Goal: Task Accomplishment & Management: Use online tool/utility

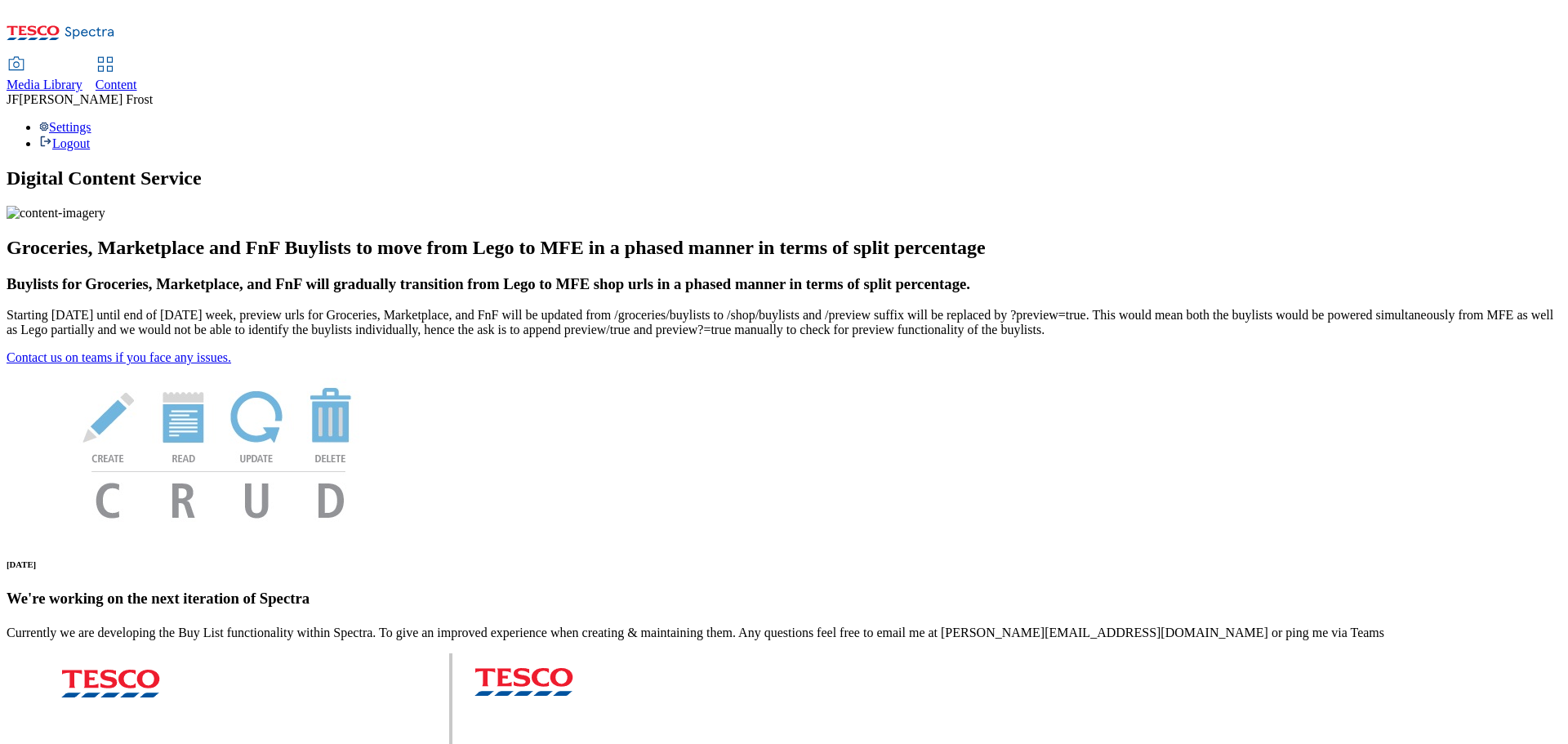
click at [138, 78] on span "Content" at bounding box center [116, 85] width 42 height 14
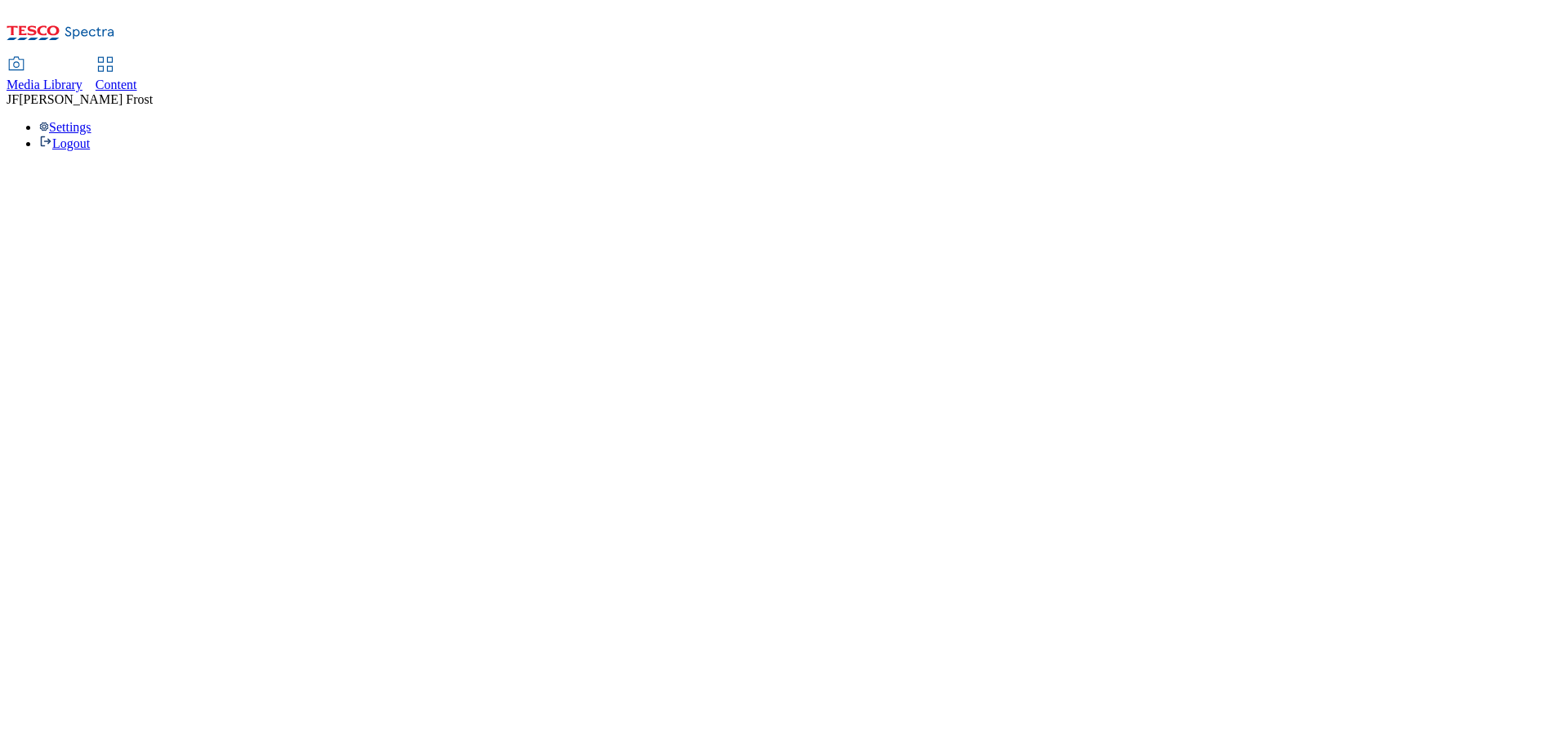
select select "ghs-[GEOGRAPHIC_DATA]"
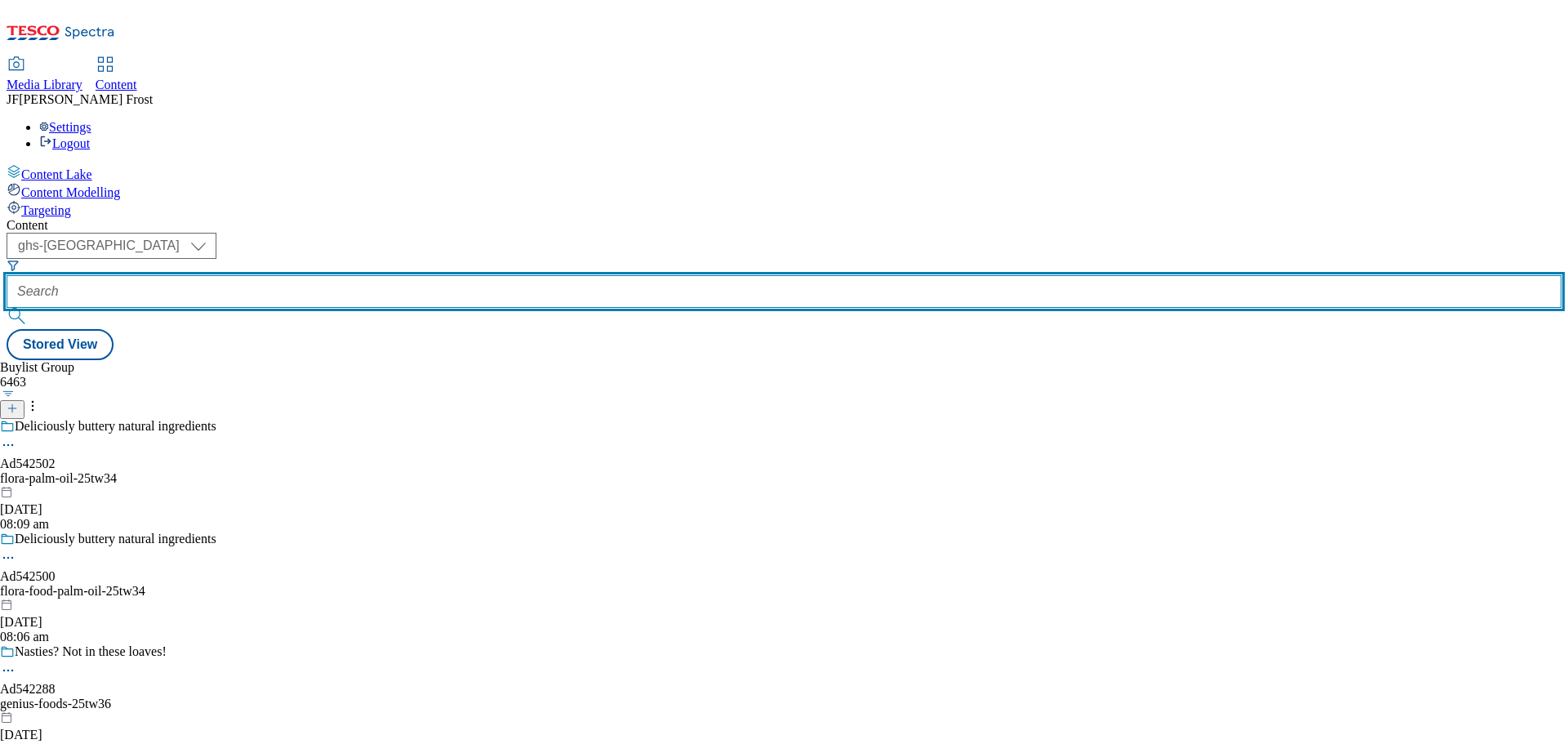
click at [407, 275] on input "text" at bounding box center [784, 291] width 1555 height 33
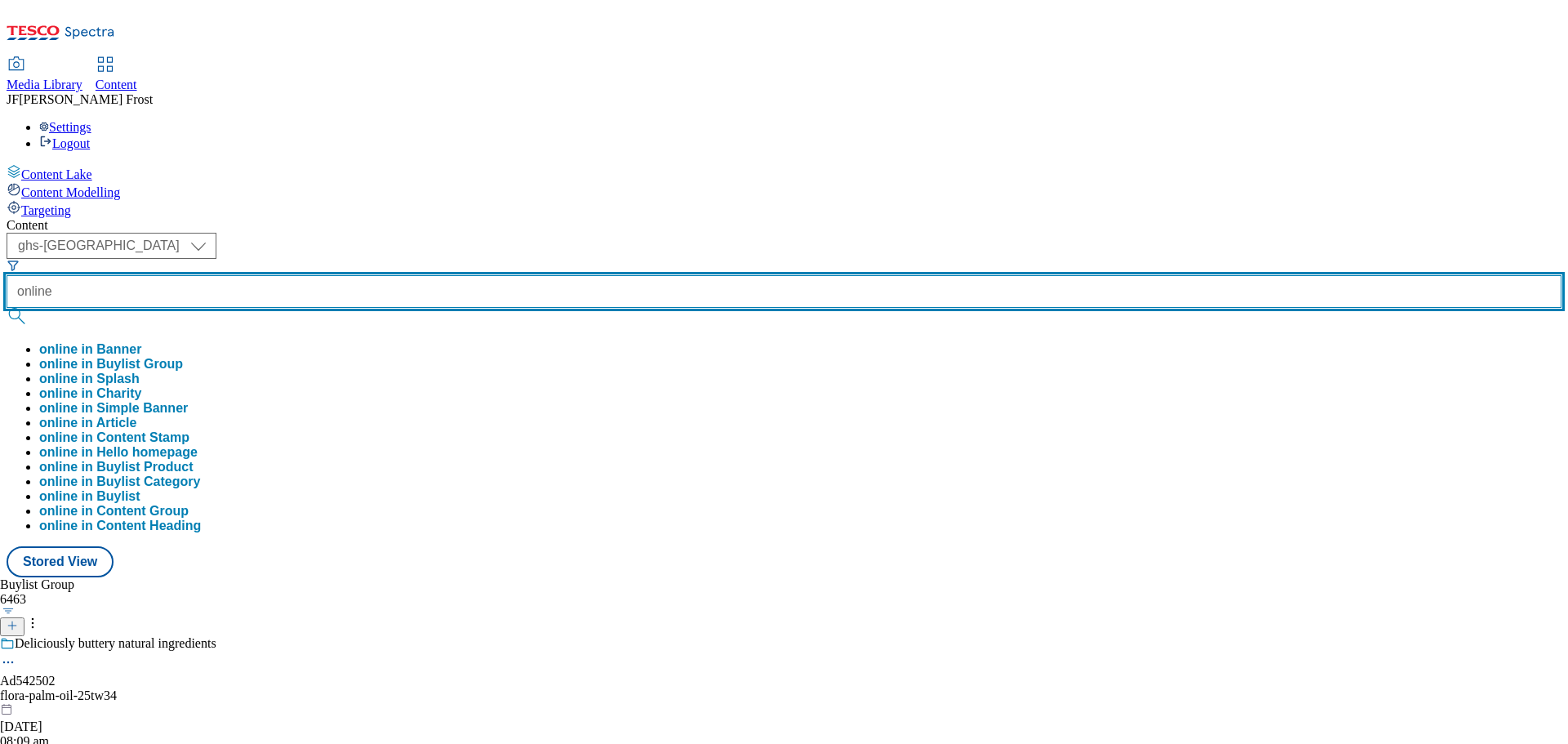
type input "online"
click at [6, 308] on button "submit" at bounding box center [18, 316] width 23 height 16
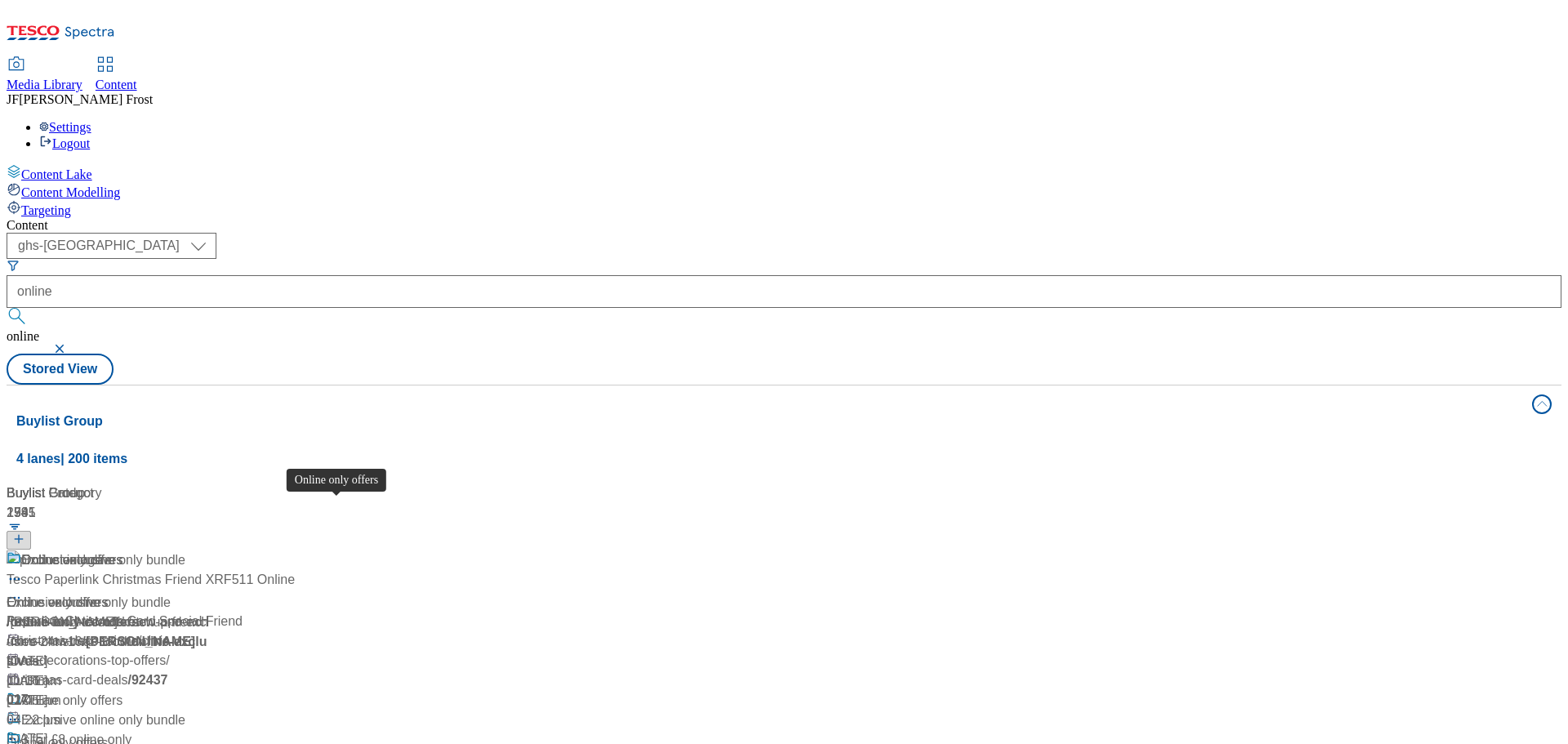
click at [122, 690] on div "Online only offers" at bounding box center [71, 700] width 101 height 20
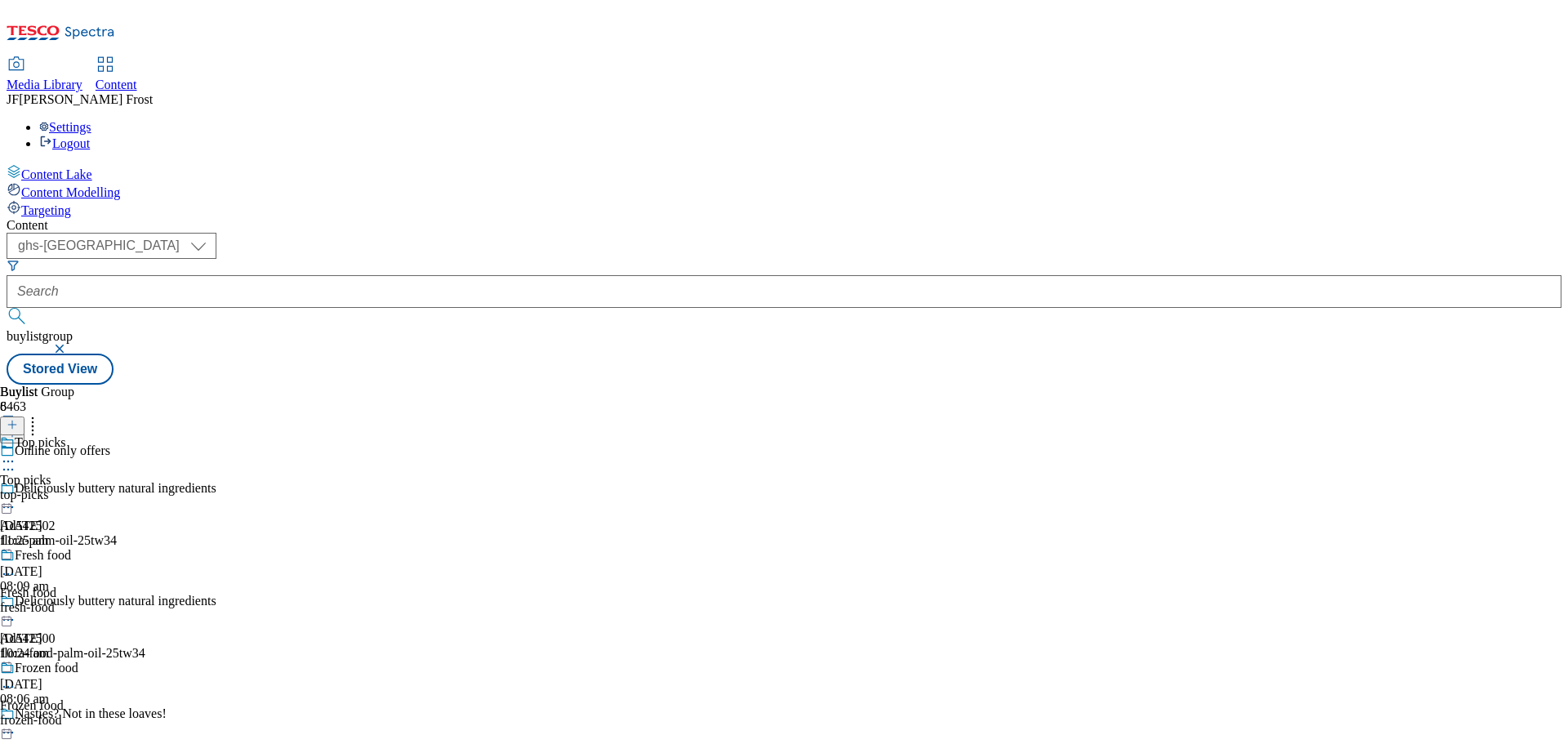
click at [70, 344] on button "button" at bounding box center [61, 348] width 16 height 10
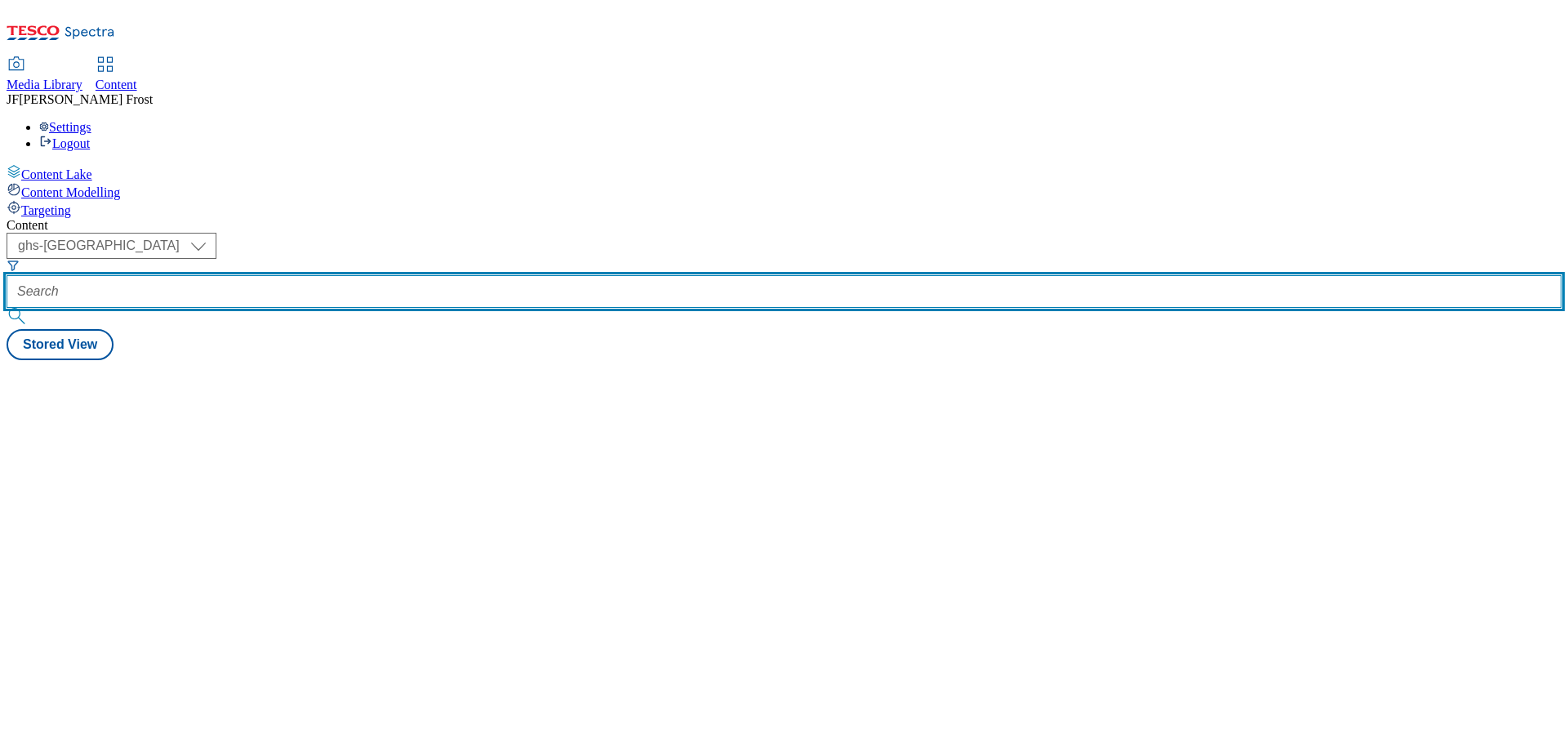
click at [420, 275] on input "text" at bounding box center [784, 291] width 1555 height 33
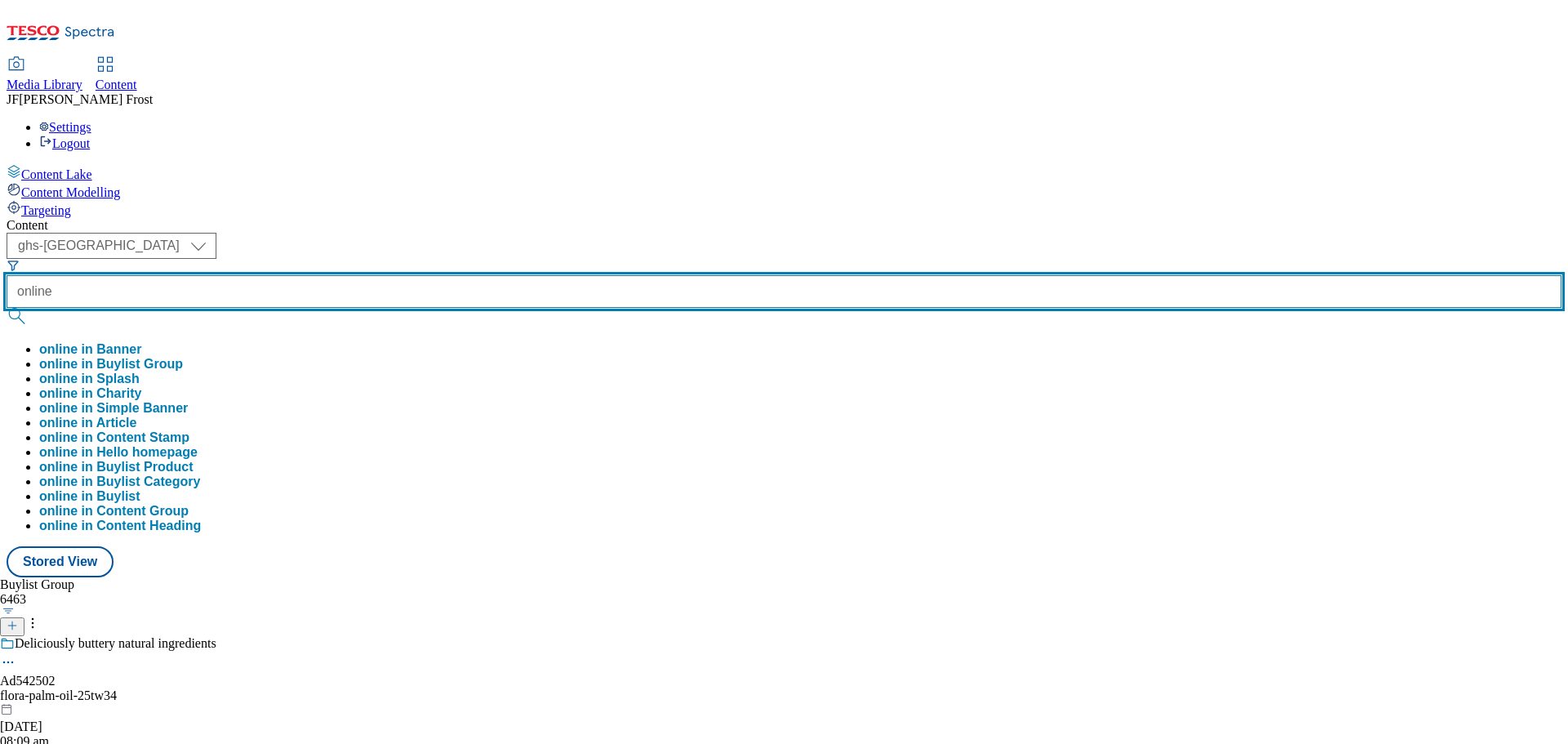
type input "online"
click at [6, 308] on button "submit" at bounding box center [18, 316] width 23 height 16
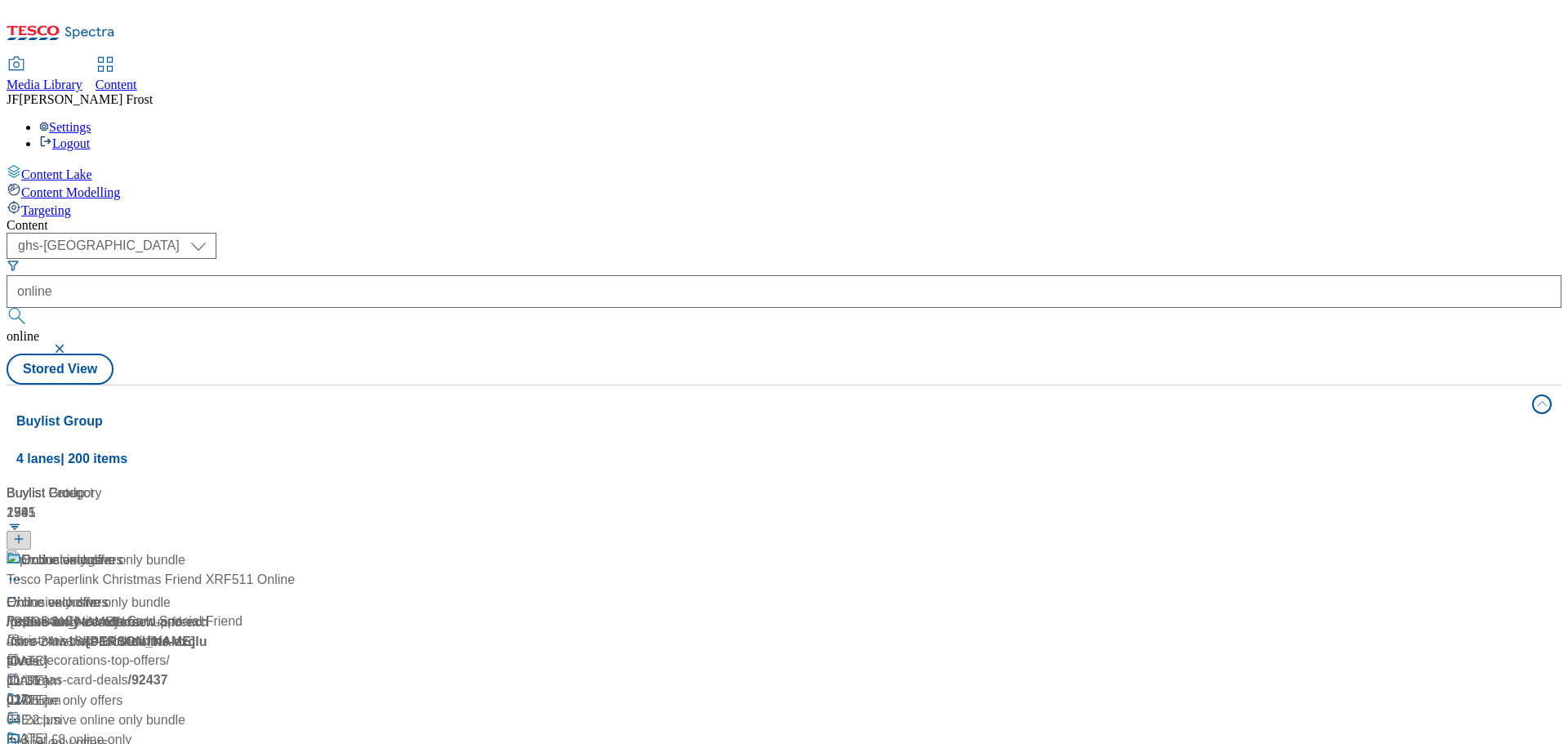
click at [630, 218] on div "Content ( optional ) ghs-roi ghs-[GEOGRAPHIC_DATA] ghs-uk online online Stored …" at bounding box center [784, 657] width 1555 height 879
click at [122, 550] on div "Online only offers" at bounding box center [71, 560] width 101 height 20
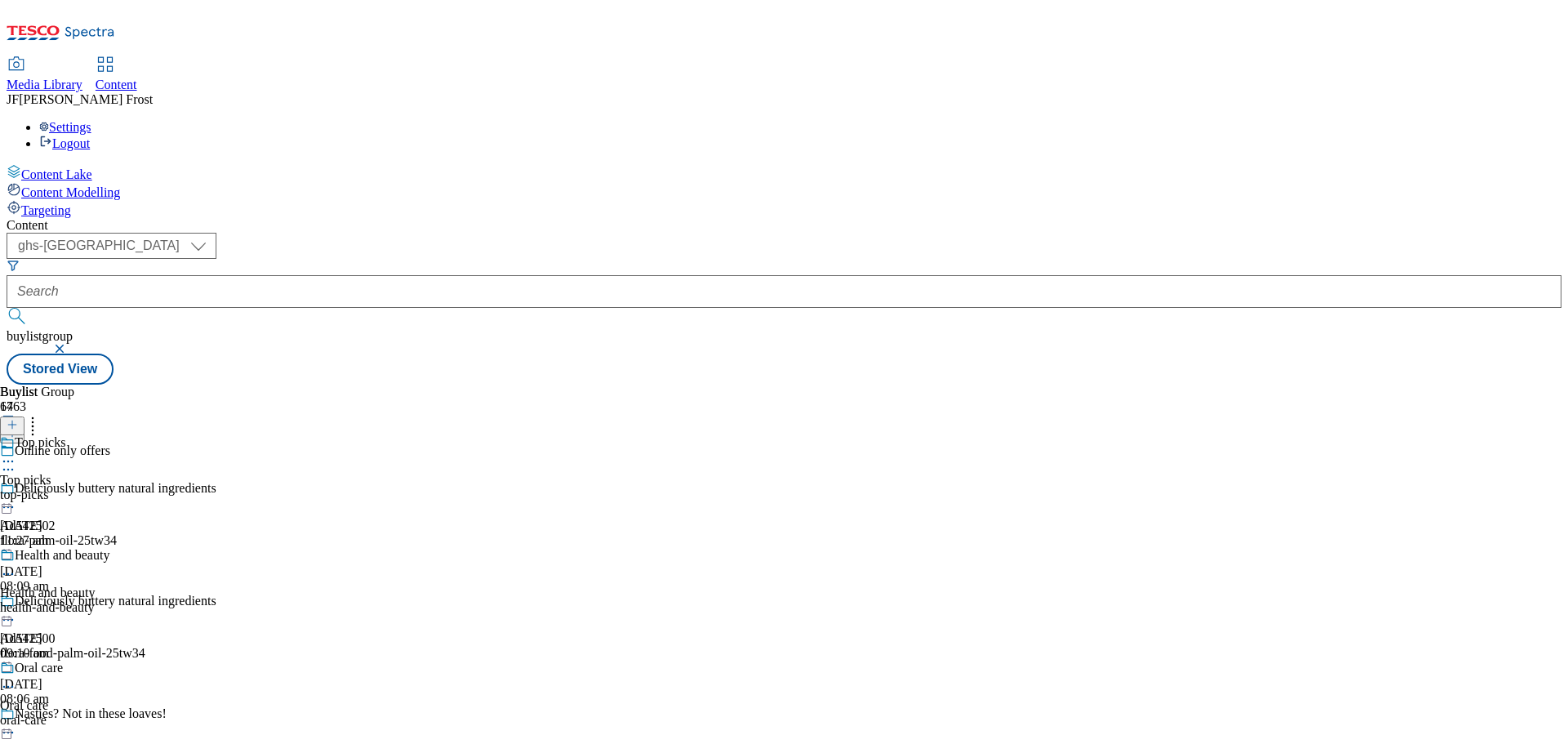
scroll to position [735, 0]
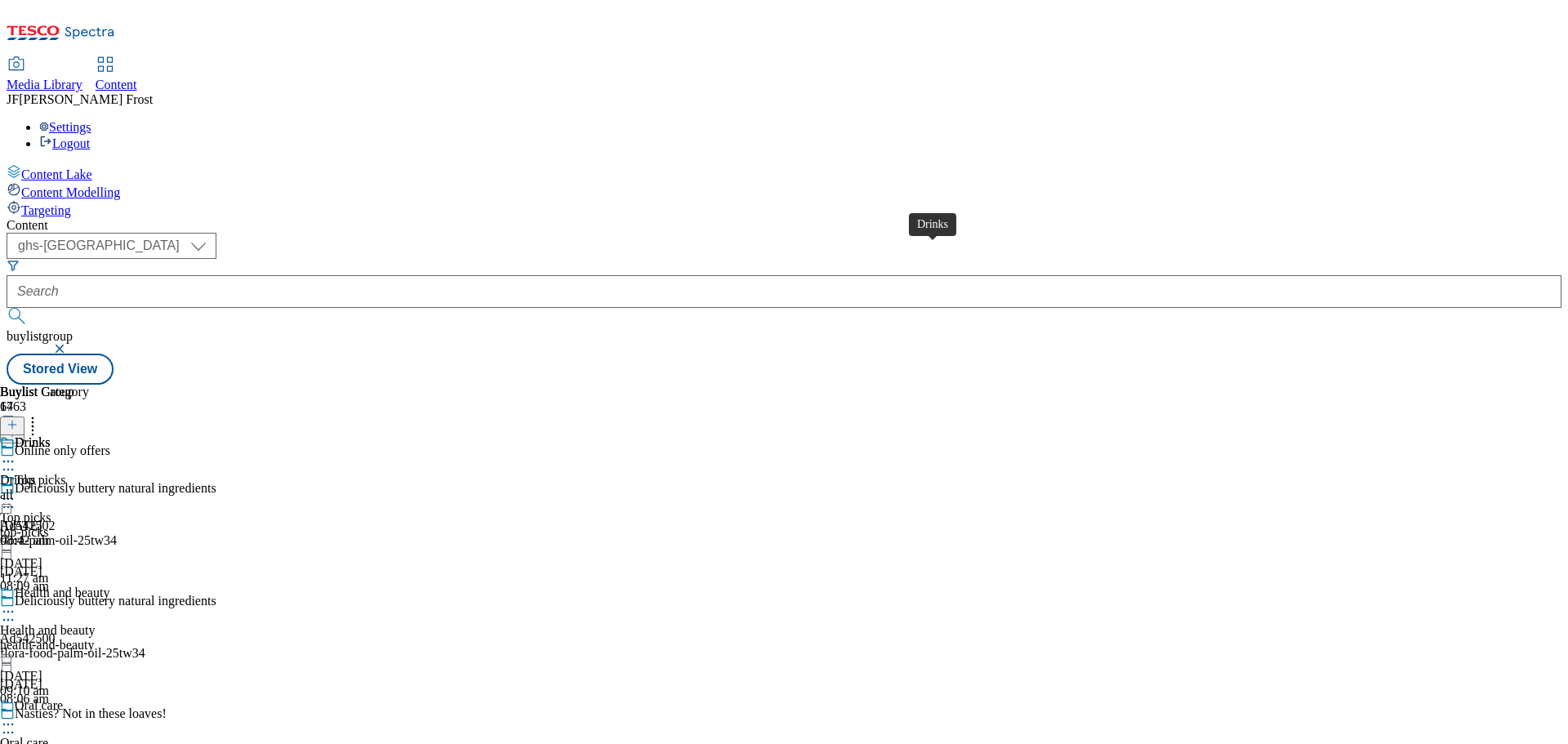
click at [51, 435] on div "Drinks" at bounding box center [32, 442] width 36 height 14
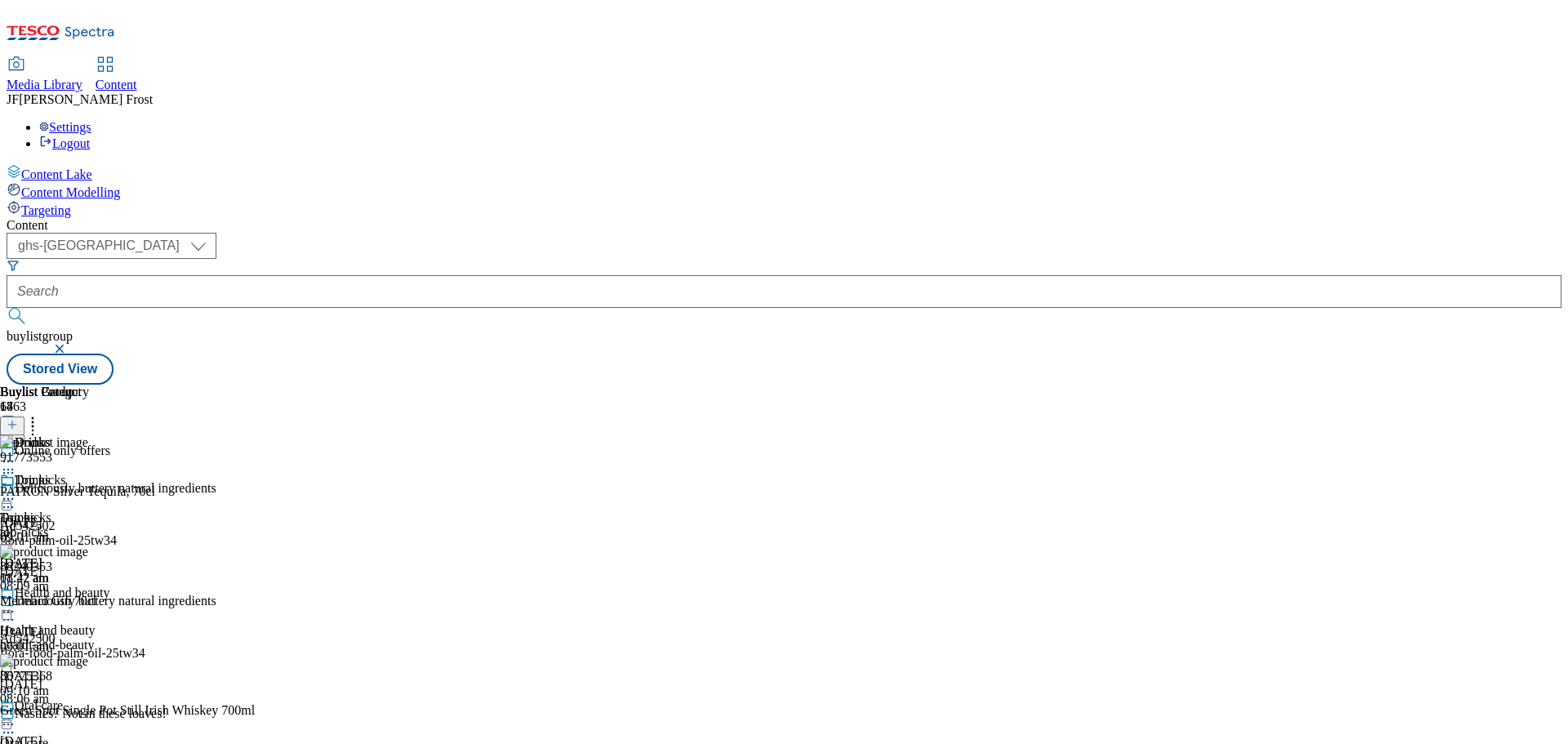
scroll to position [2368, 0]
click at [16, 490] on icon at bounding box center [8, 498] width 16 height 16
click at [103, 678] on span "Un-publish" at bounding box center [77, 684] width 53 height 13
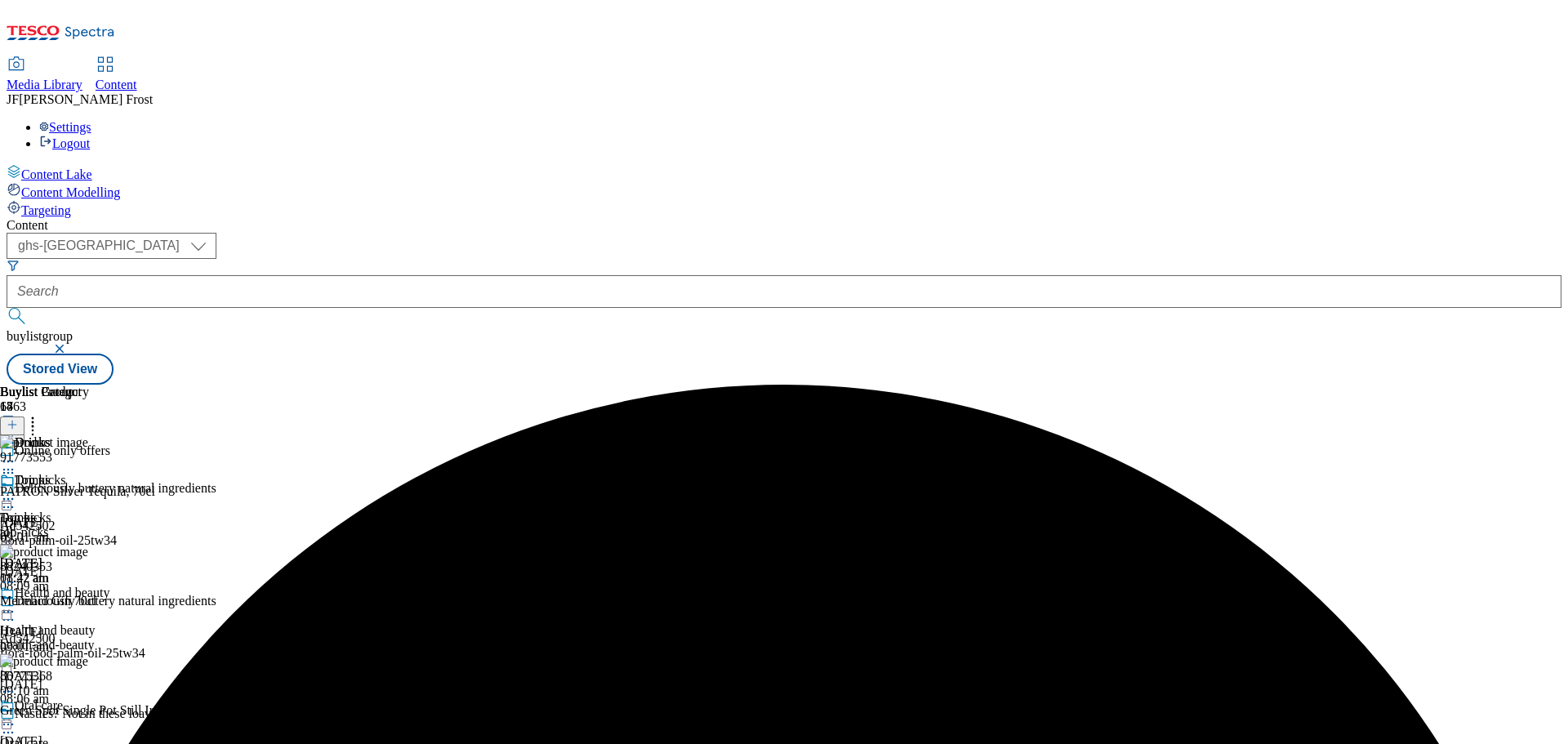
scroll to position [0, 0]
click at [16, 490] on icon at bounding box center [8, 498] width 16 height 16
click at [105, 622] on span "Un-preview" at bounding box center [78, 628] width 55 height 13
click at [41, 414] on icon at bounding box center [32, 422] width 16 height 16
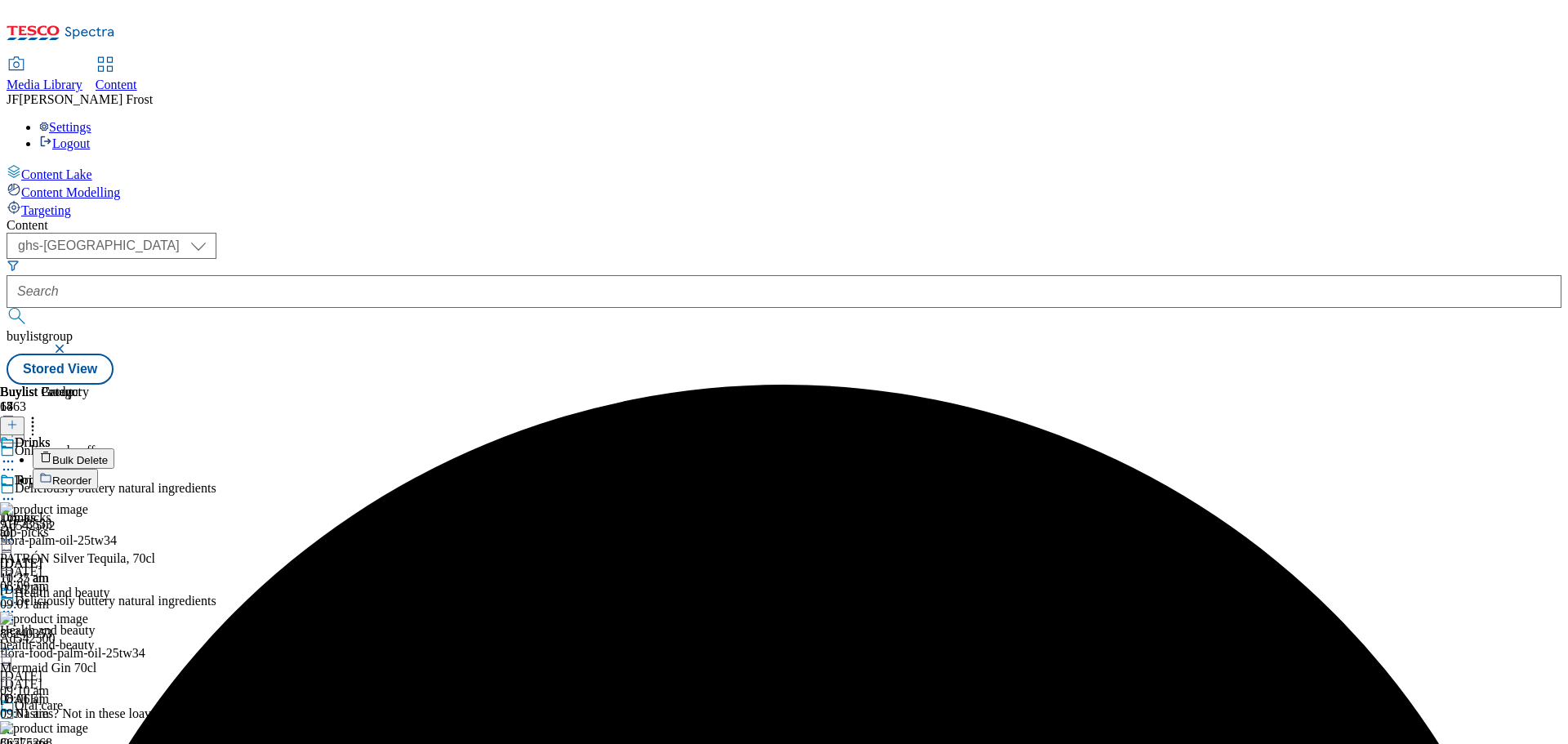
click at [114, 448] on button "Bulk Delete" at bounding box center [73, 458] width 81 height 21
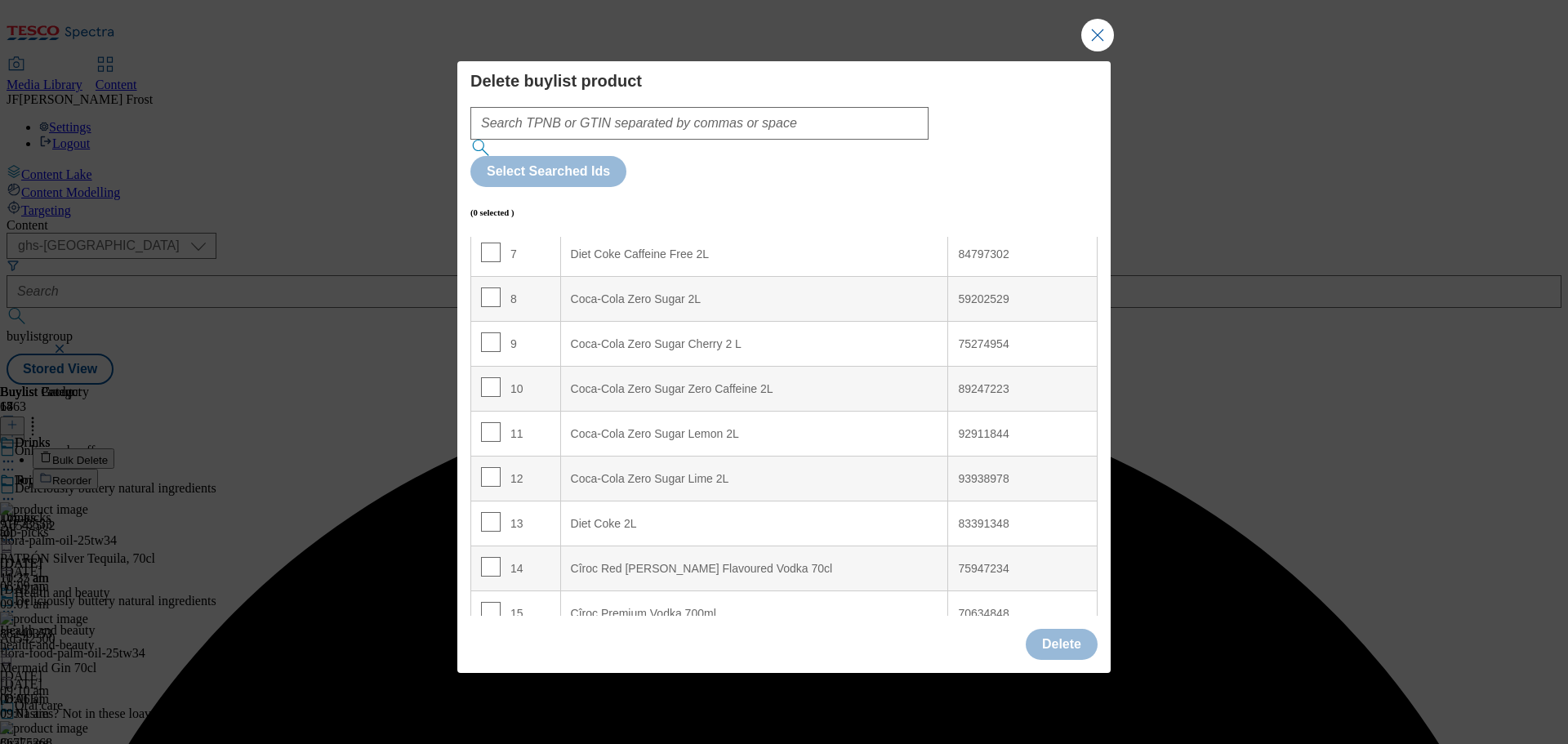
scroll to position [475, 0]
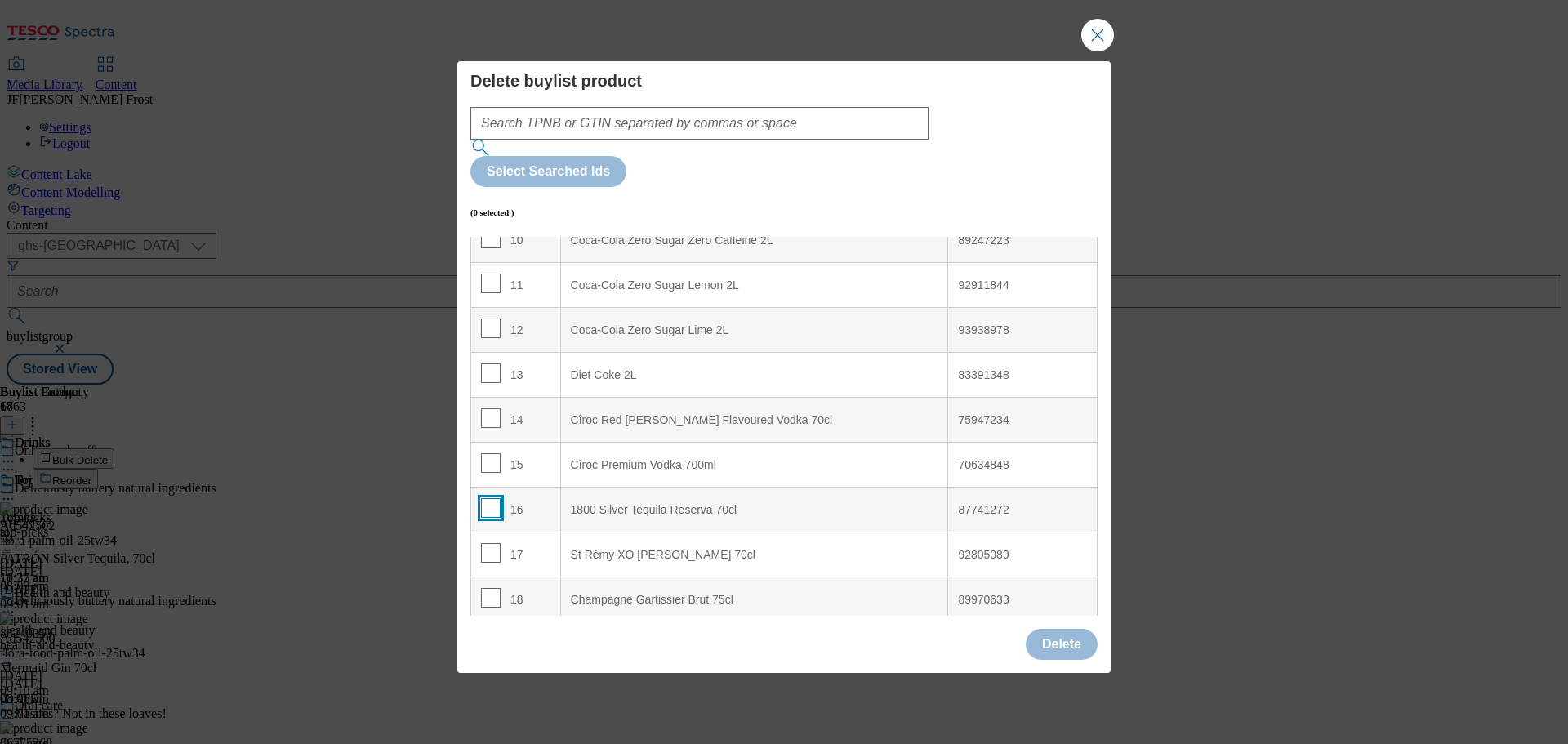
click at [489, 498] on input "Modal" at bounding box center [491, 508] width 20 height 20
checkbox input "true"
click at [1048, 629] on button "Delete" at bounding box center [1061, 644] width 71 height 31
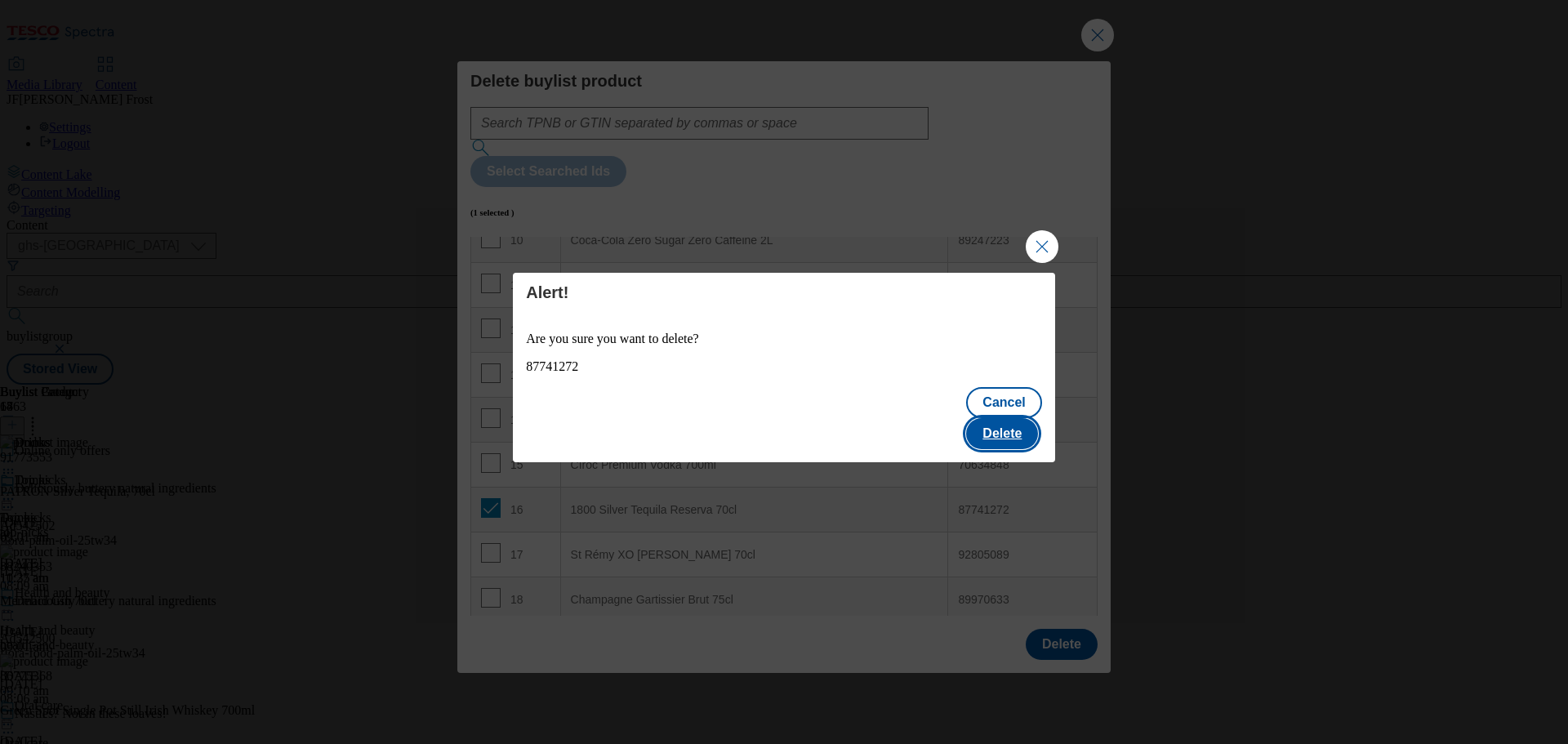
click at [1016, 418] on button "Delete" at bounding box center [1002, 433] width 71 height 31
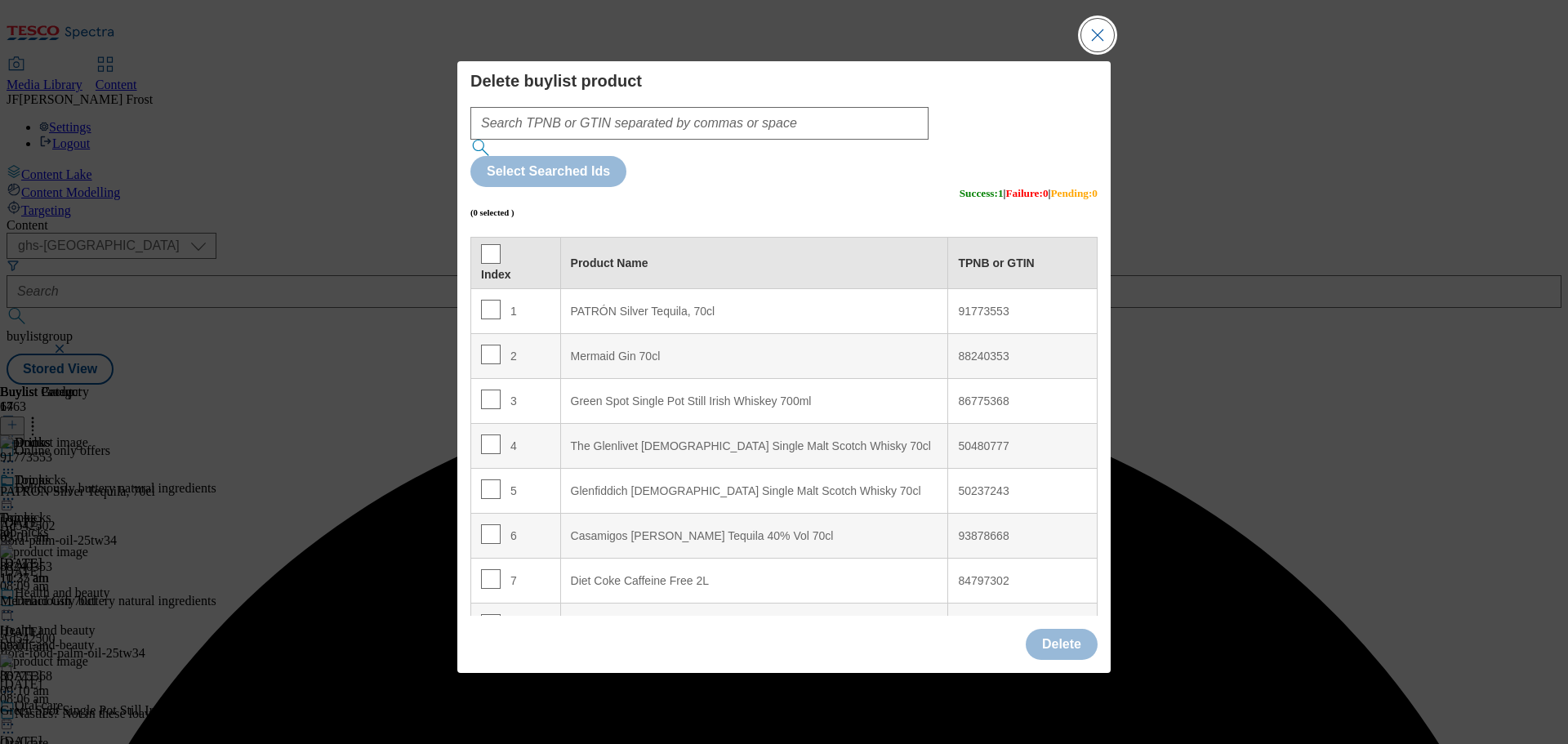
click at [1108, 52] on button "Close Modal" at bounding box center [1097, 35] width 33 height 33
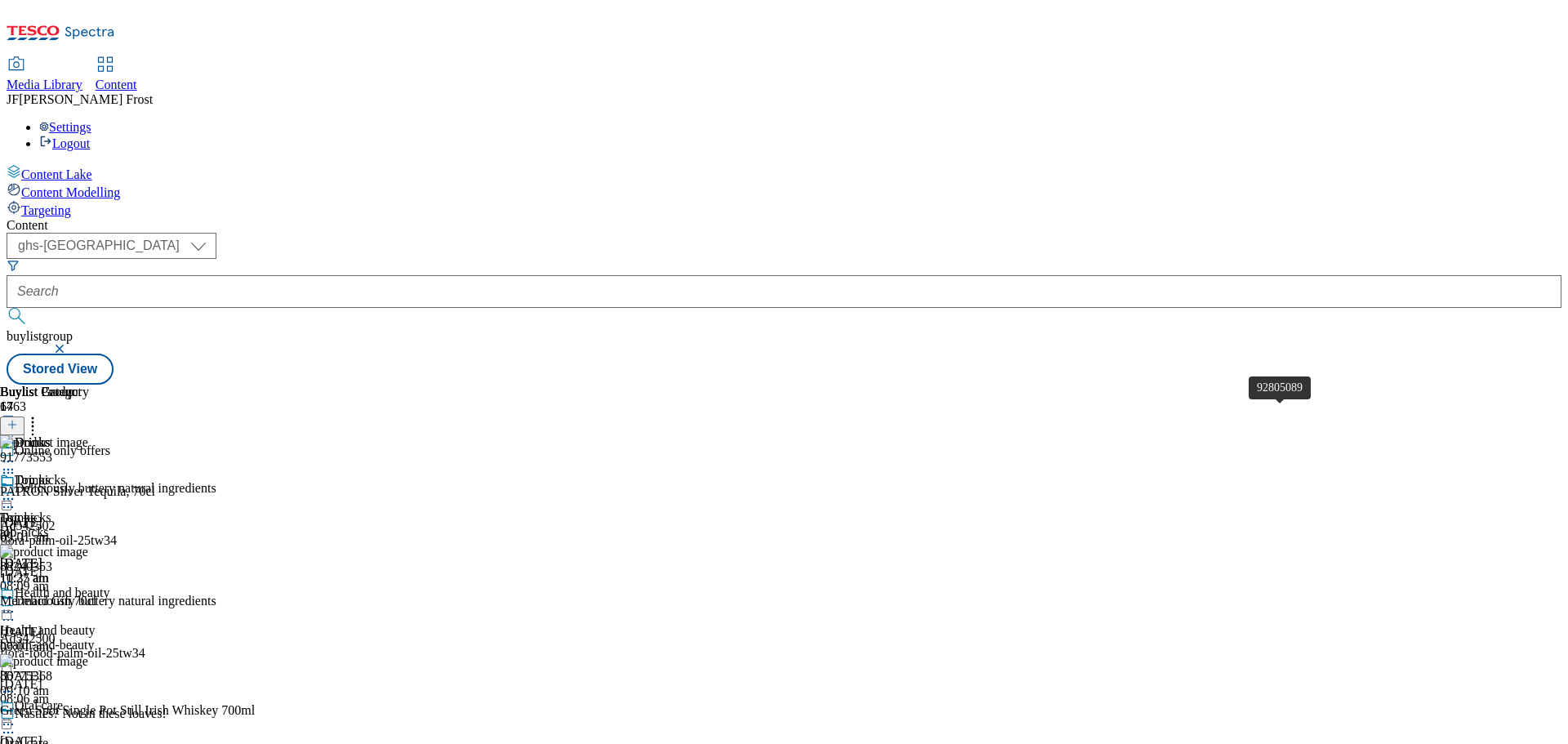
scroll to position [2385, 0]
click at [16, 490] on icon at bounding box center [8, 498] width 16 height 16
click at [89, 603] on span "Preview" at bounding box center [70, 609] width 38 height 13
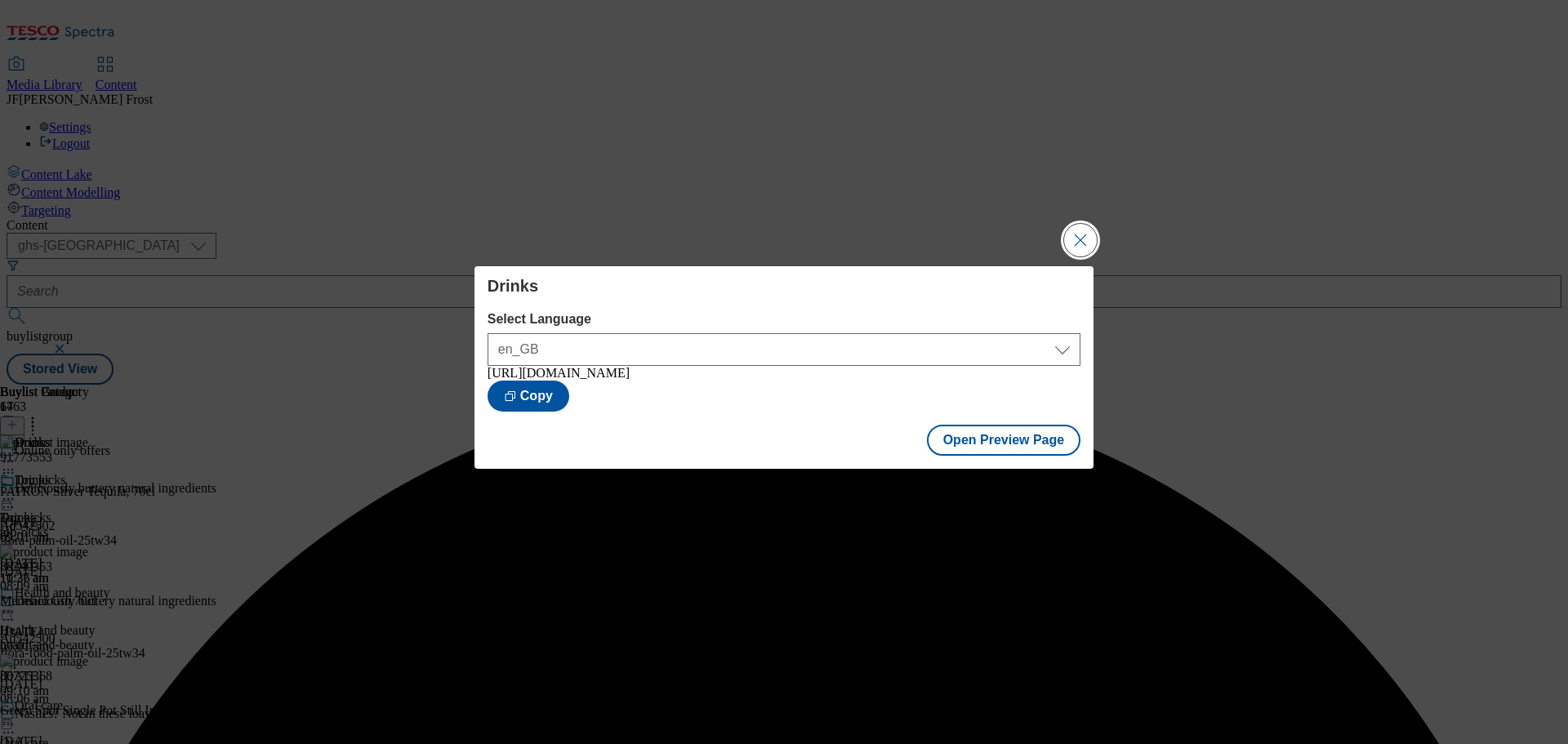
click at [1084, 244] on button "Close Modal" at bounding box center [1080, 239] width 33 height 33
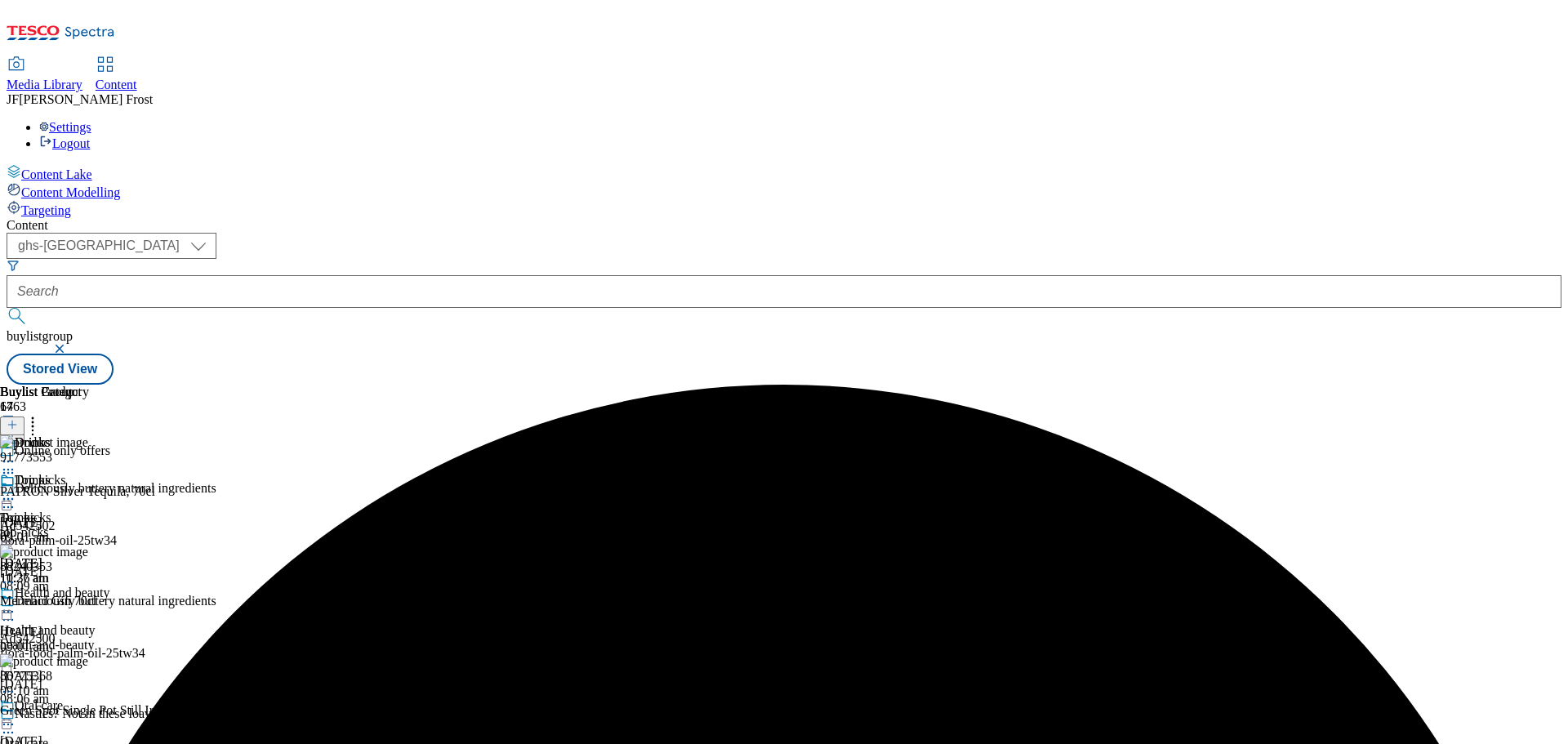
click at [16, 490] on icon at bounding box center [8, 498] width 16 height 16
click at [87, 659] on span "Publish" at bounding box center [69, 665] width 36 height 13
click at [70, 344] on button "button" at bounding box center [61, 348] width 16 height 10
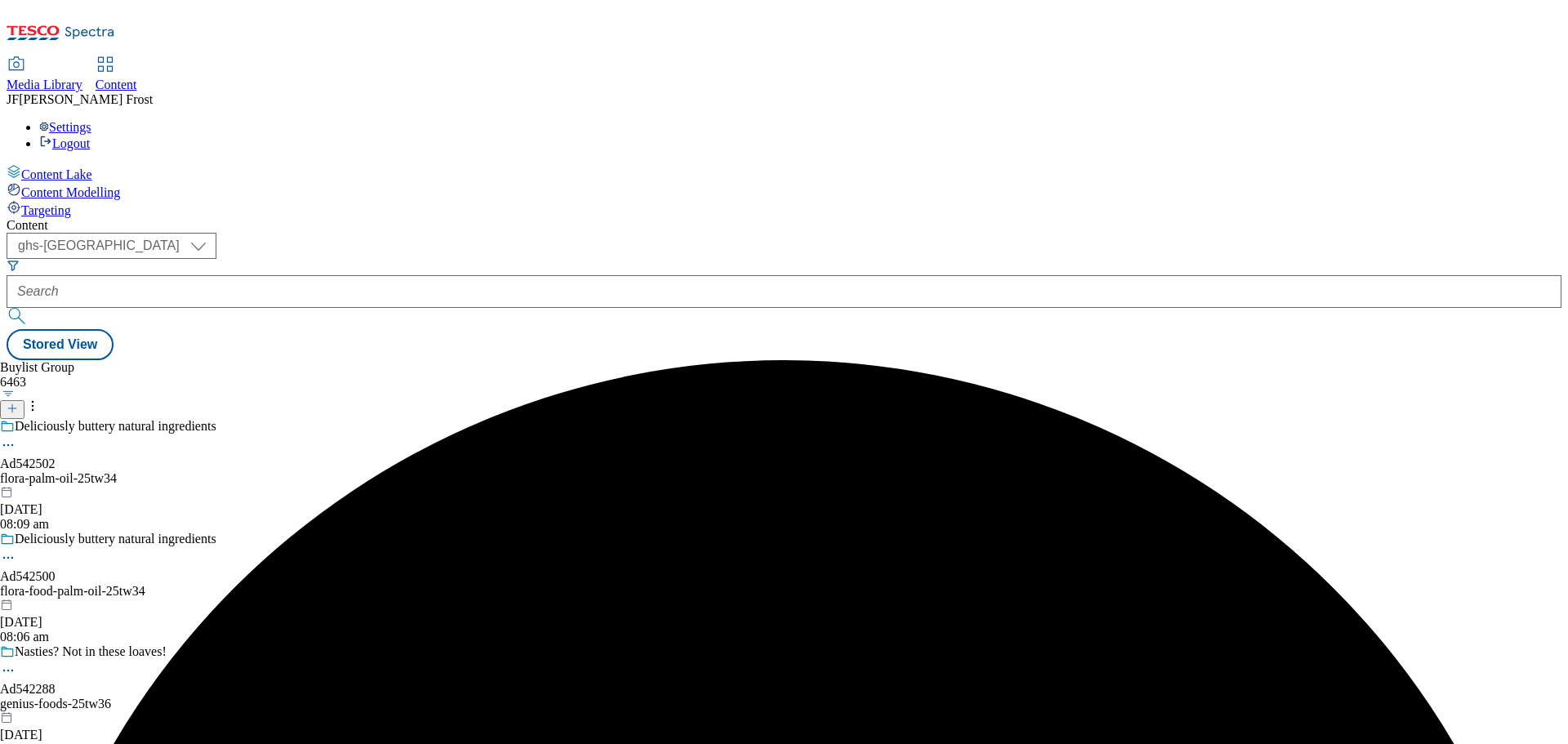
click at [1536, 120] on div "Settings Logout" at bounding box center [784, 135] width 1555 height 31
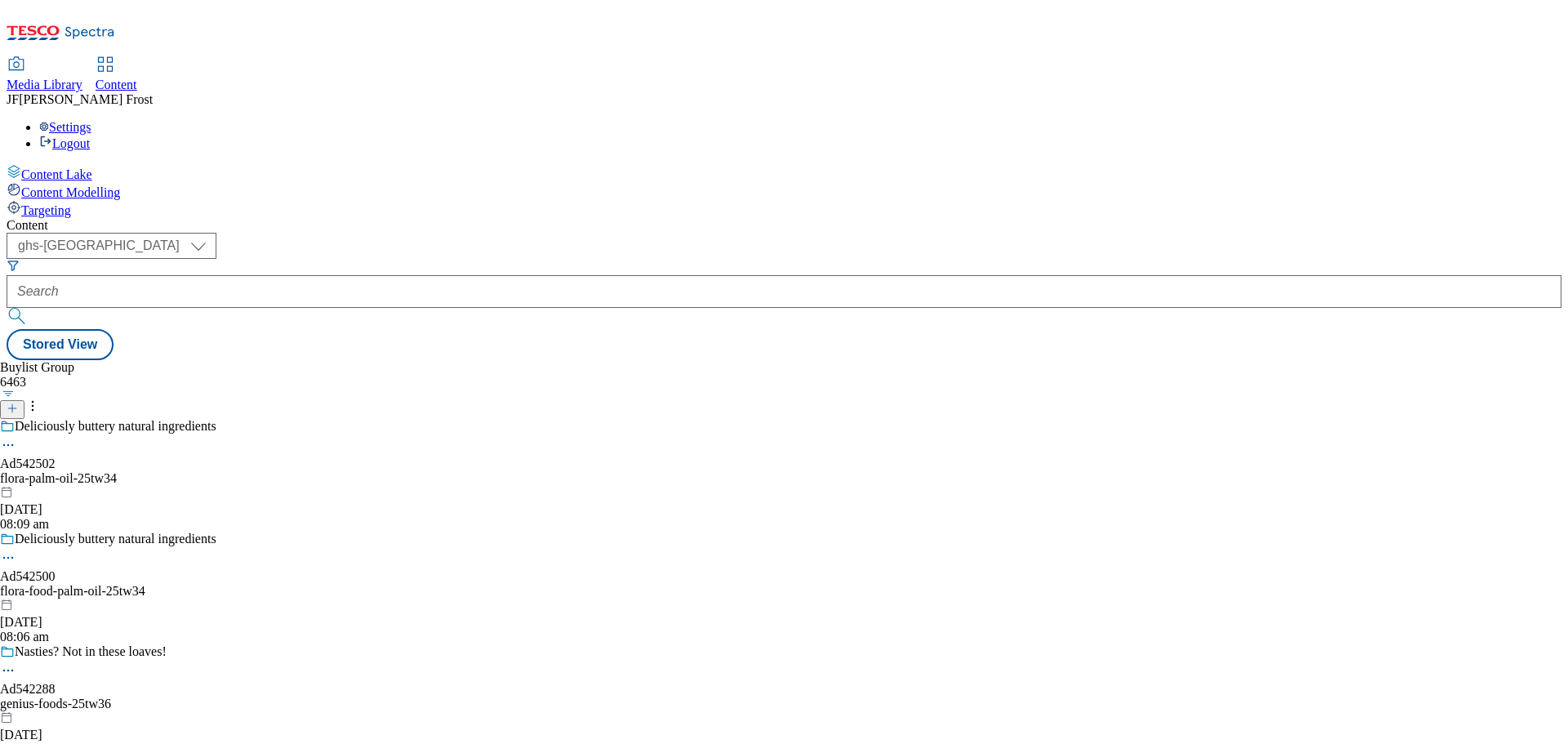
click at [90, 137] on link "Logout" at bounding box center [64, 144] width 51 height 14
